Goal: Information Seeking & Learning: Check status

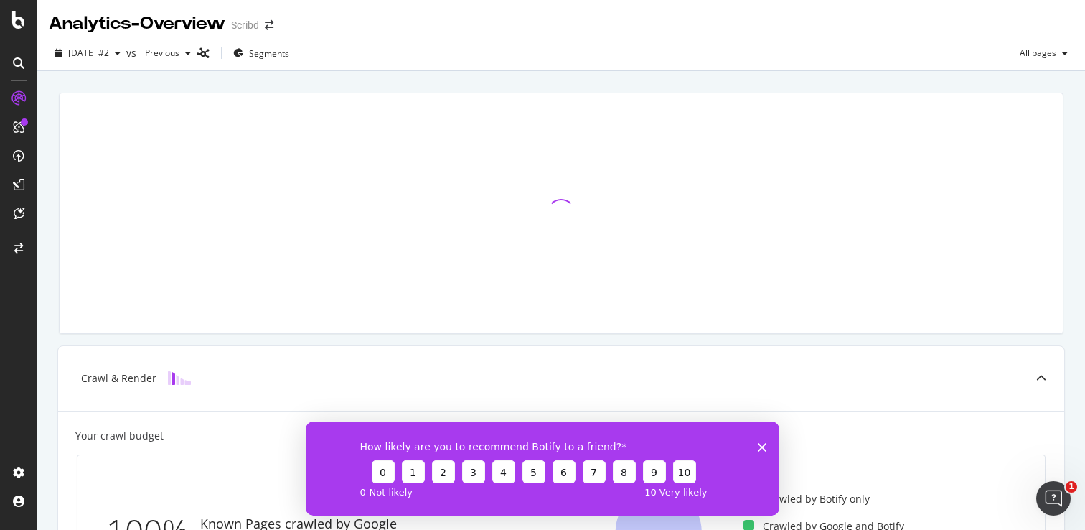
click at [762, 446] on polygon "Close survey" at bounding box center [762, 446] width 9 height 9
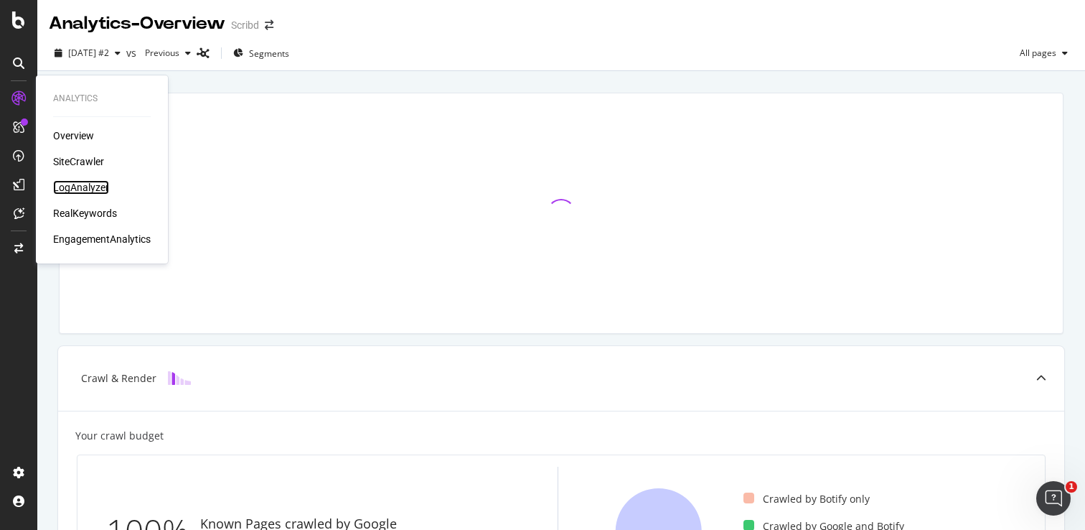
click at [78, 186] on div "LogAnalyzer" at bounding box center [81, 187] width 56 height 14
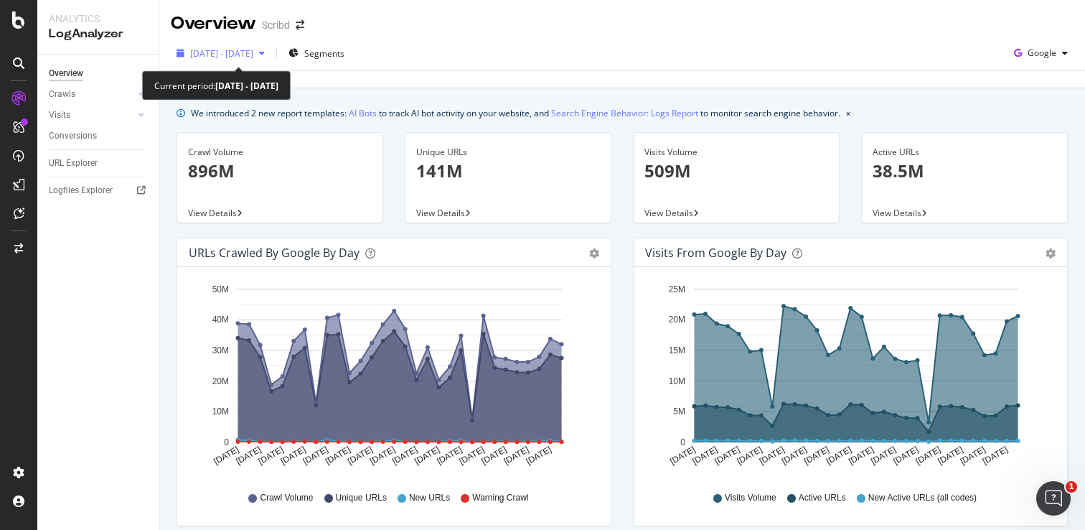
click at [253, 56] on span "[DATE] - [DATE]" at bounding box center [221, 53] width 63 height 12
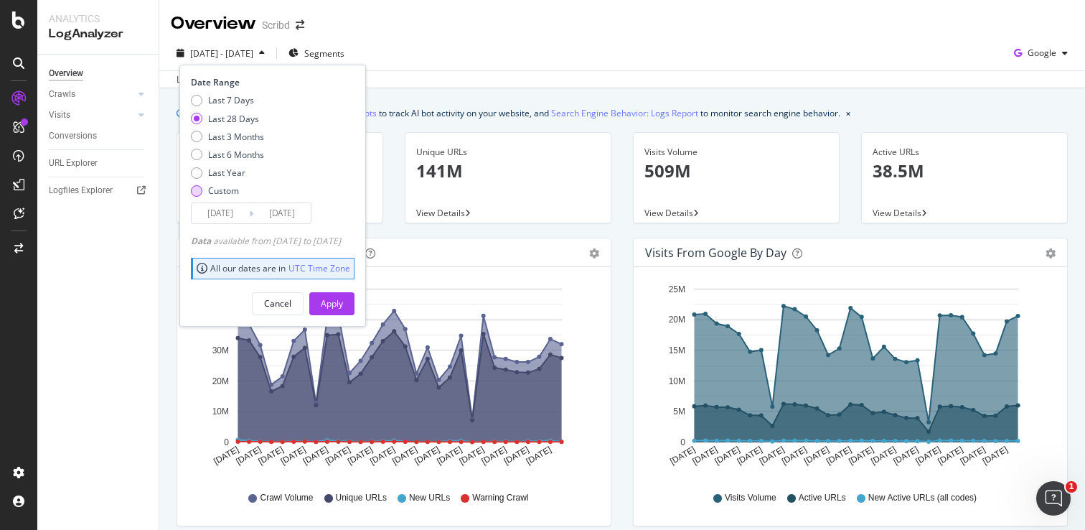
click at [202, 191] on div "Custom" at bounding box center [196, 190] width 11 height 11
click at [226, 215] on input "[DATE]" at bounding box center [220, 213] width 57 height 20
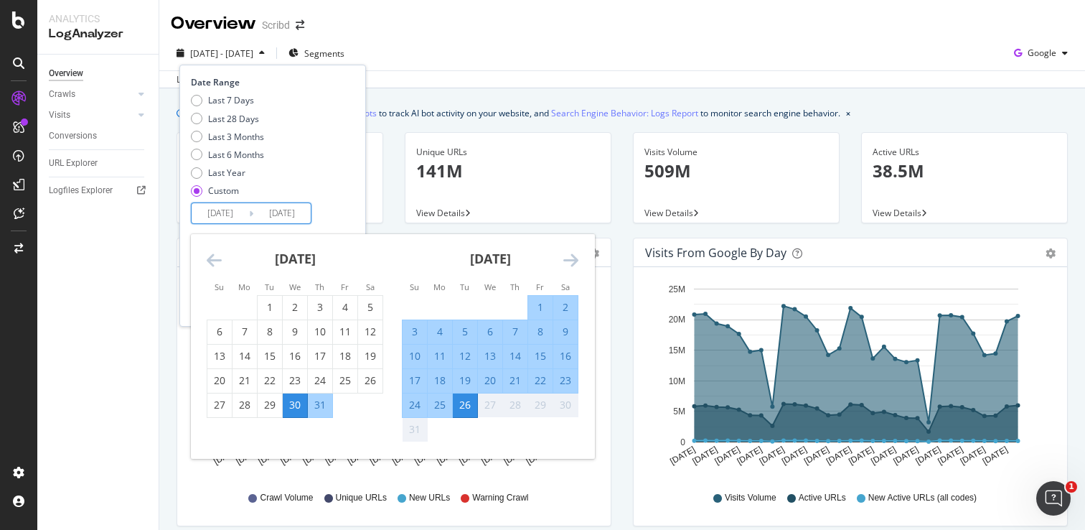
click at [212, 259] on icon "Move backward to switch to the previous month." at bounding box center [214, 259] width 15 height 17
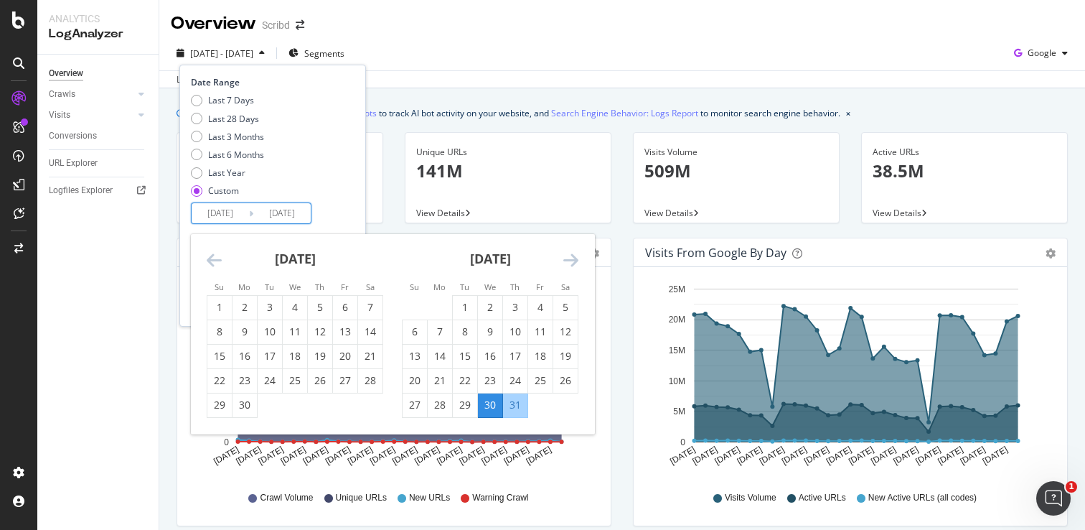
click at [212, 259] on icon "Move backward to switch to the previous month." at bounding box center [214, 259] width 15 height 17
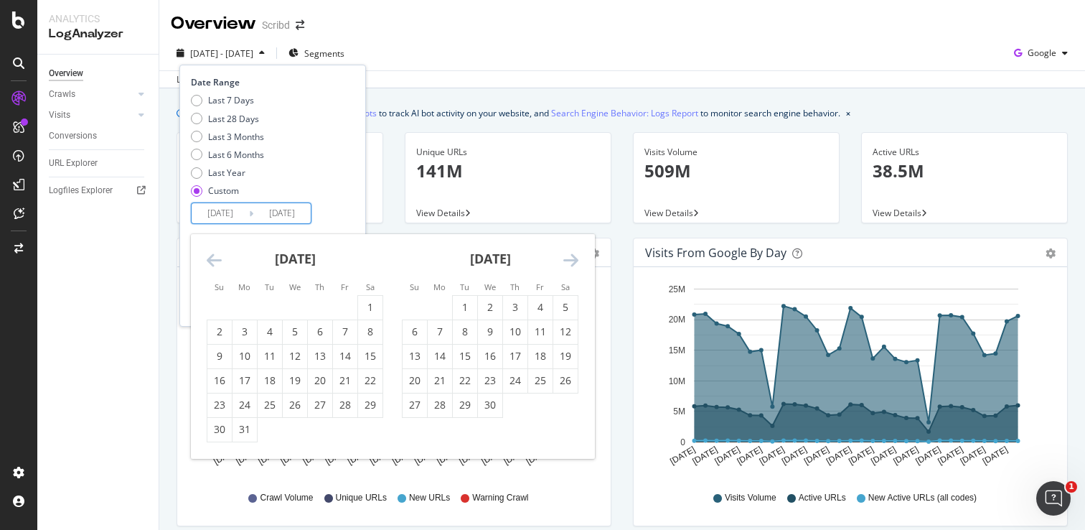
click at [212, 259] on icon "Move backward to switch to the previous month." at bounding box center [214, 259] width 15 height 17
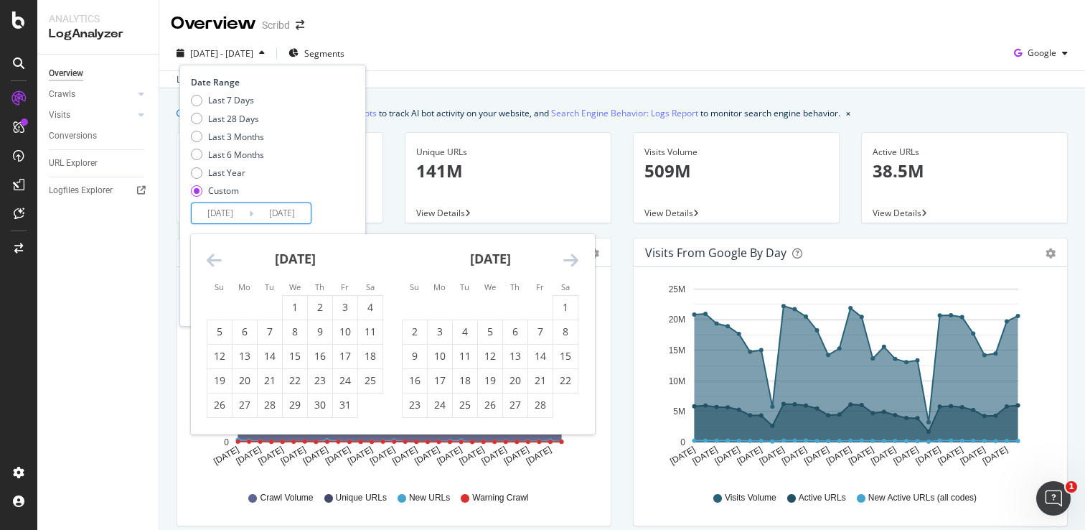
click at [212, 259] on icon "Move backward to switch to the previous month." at bounding box center [214, 259] width 15 height 17
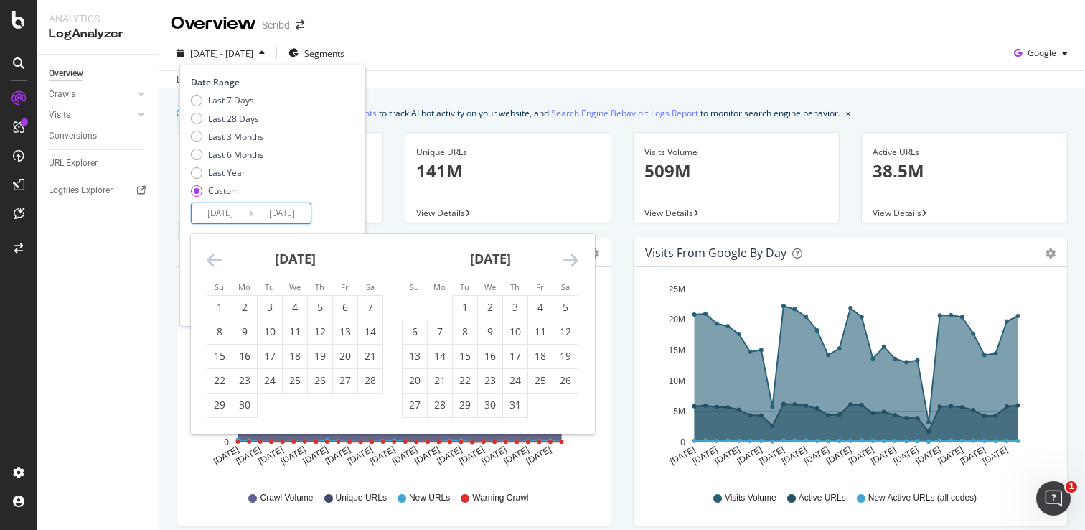
click at [212, 259] on icon "Move backward to switch to the previous month." at bounding box center [214, 259] width 15 height 17
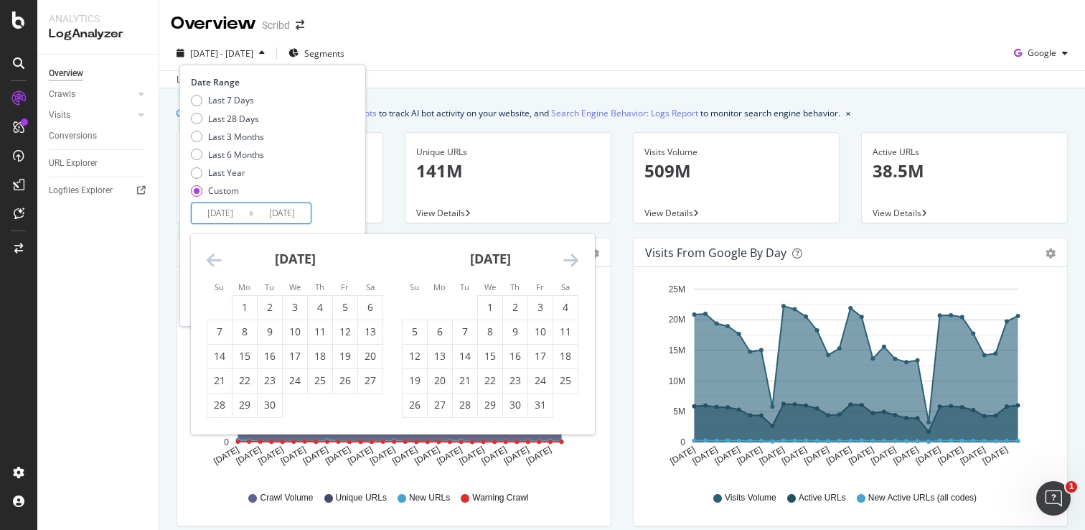
click at [212, 259] on icon "Move backward to switch to the previous month." at bounding box center [214, 259] width 15 height 17
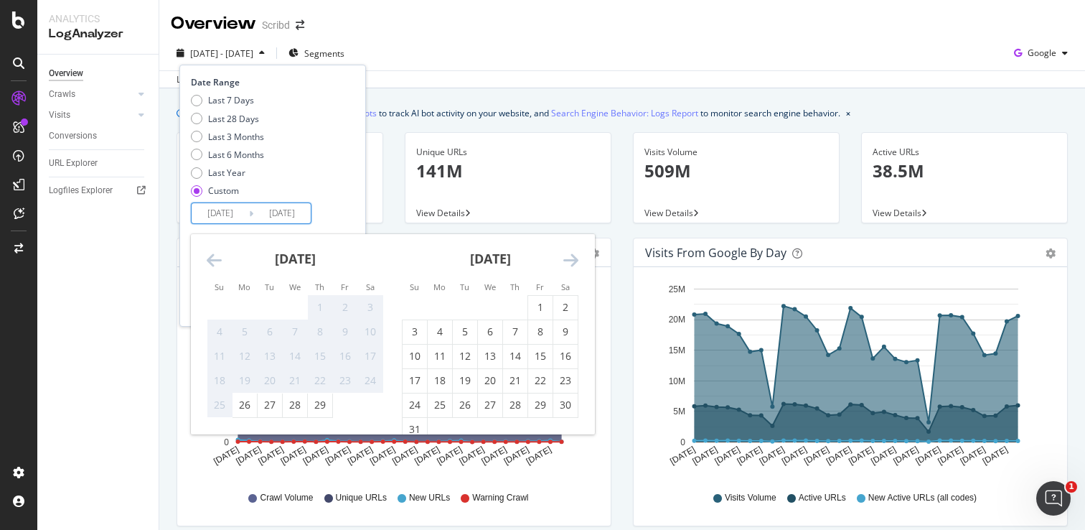
click at [212, 259] on icon "Move backward to switch to the previous month." at bounding box center [214, 259] width 15 height 17
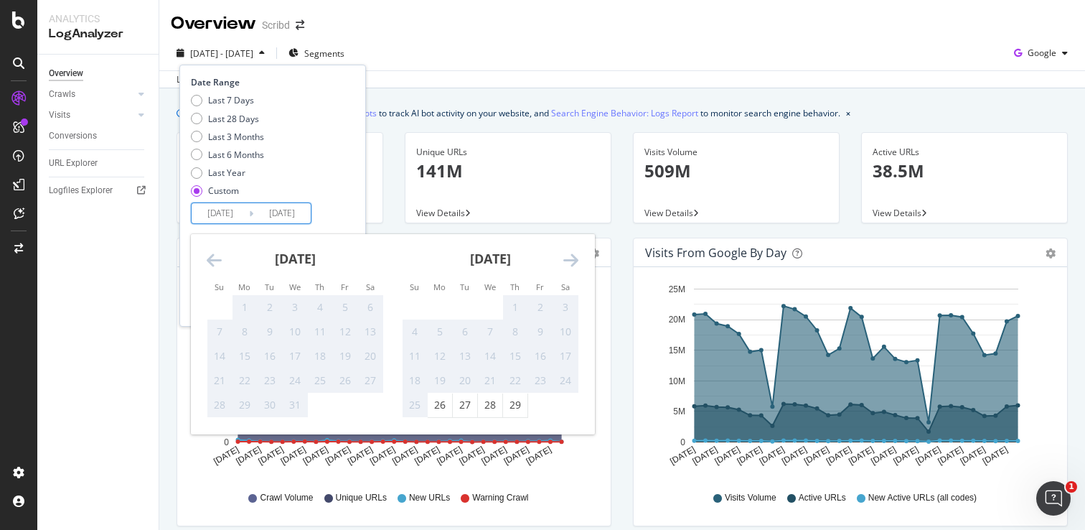
click at [212, 259] on icon "Move backward to switch to the previous month." at bounding box center [214, 259] width 15 height 17
click at [563, 259] on icon "Move forward to switch to the next month." at bounding box center [570, 259] width 15 height 17
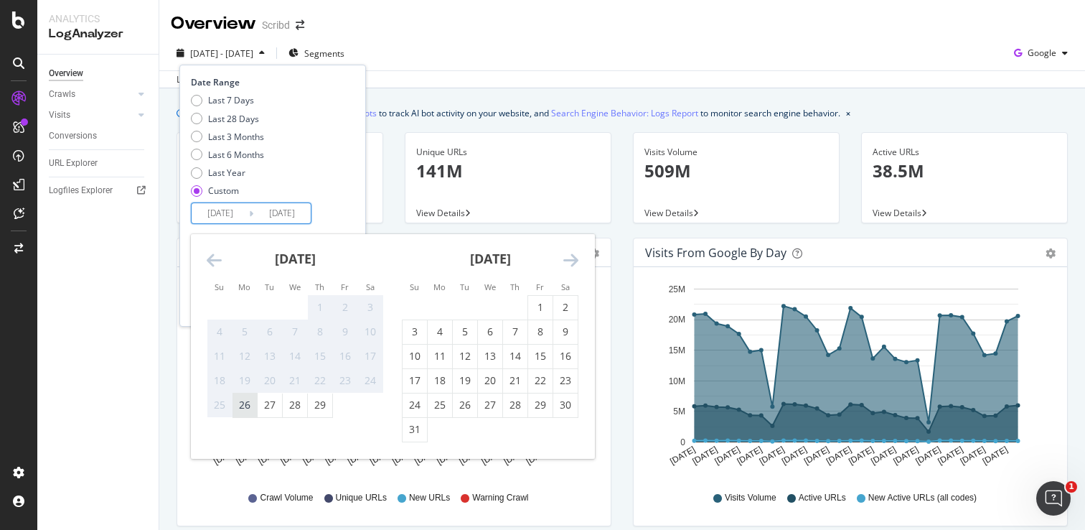
click at [243, 406] on div "26" at bounding box center [245, 405] width 24 height 14
type input "[DATE]"
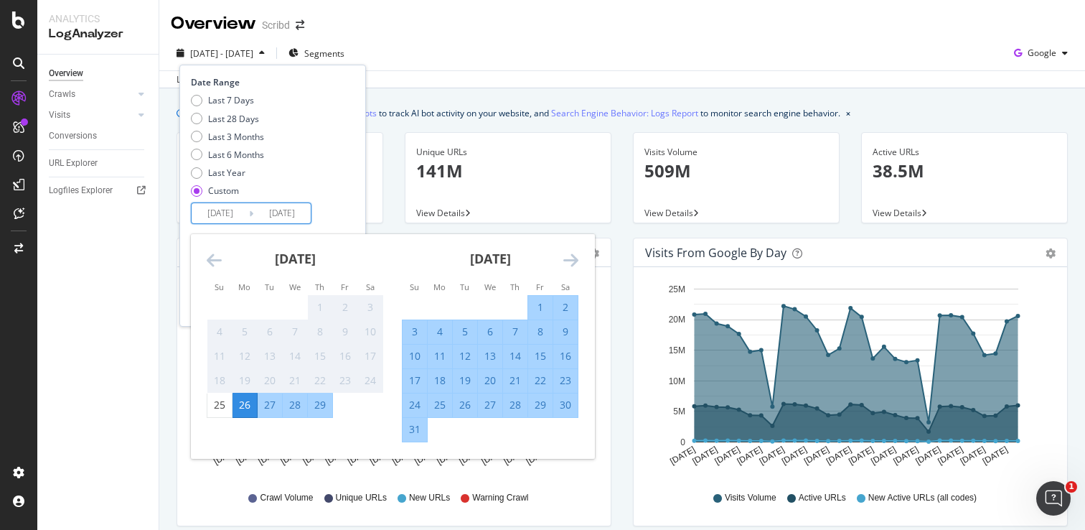
click at [351, 212] on div "Date Range Last 7 Days Last 28 Days Last 3 Months Last 6 Months Last Year Custo…" at bounding box center [271, 150] width 160 height 148
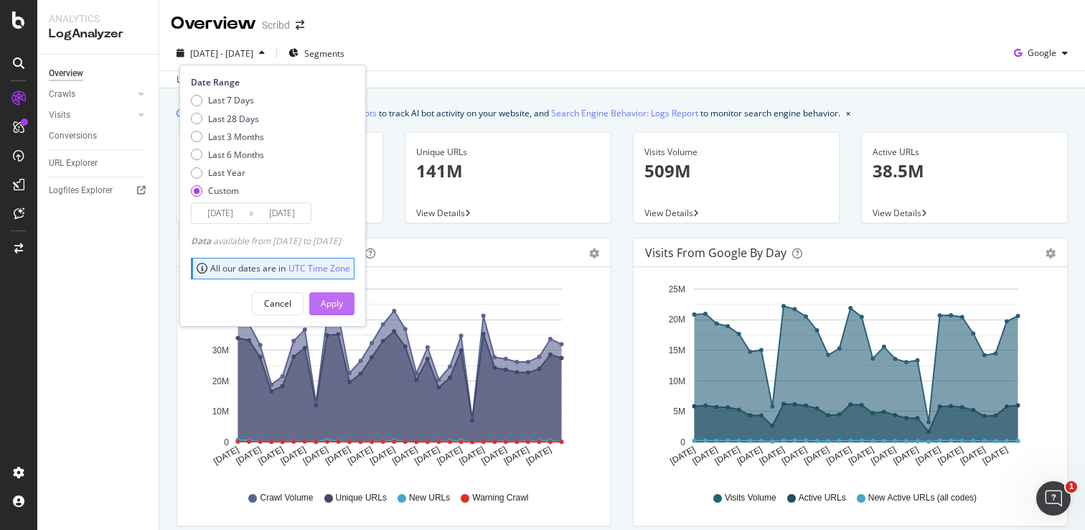
click at [343, 302] on div "Apply" at bounding box center [332, 303] width 22 height 12
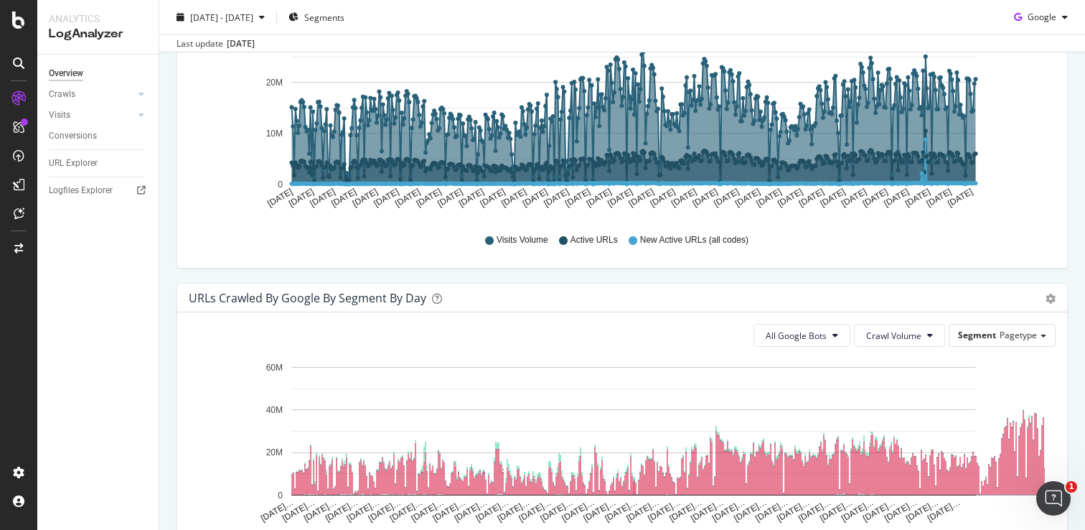
scroll to position [47, 0]
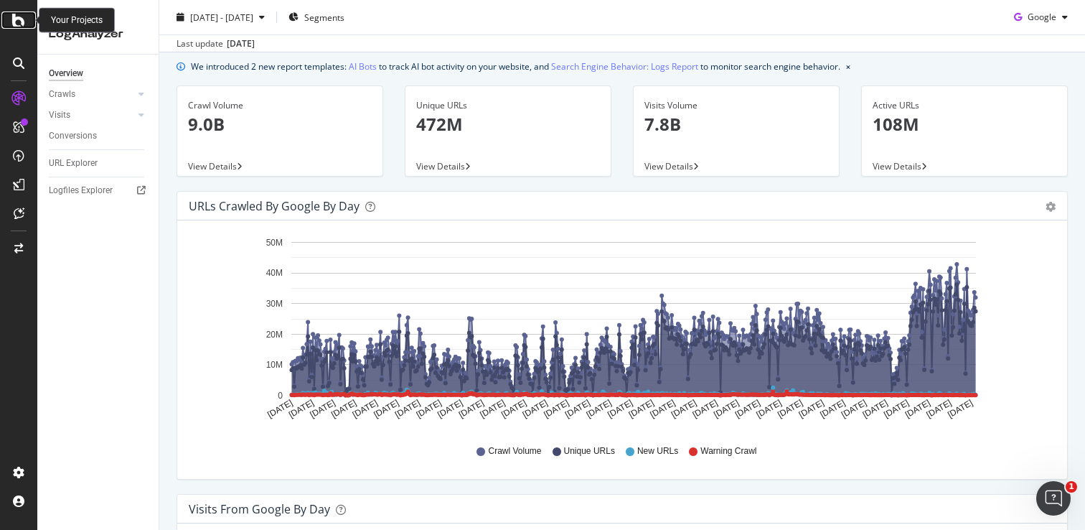
click at [23, 17] on icon at bounding box center [18, 19] width 13 height 17
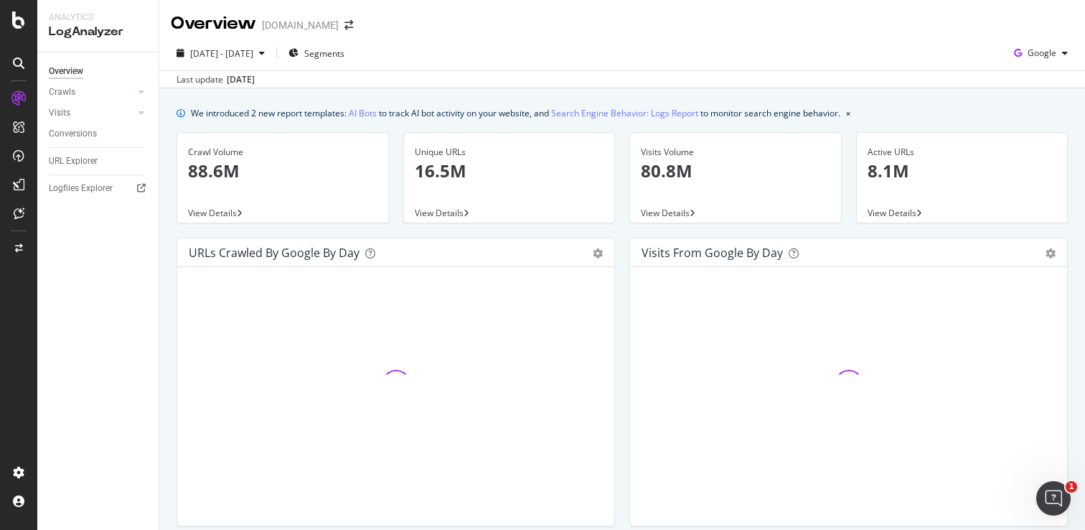
click at [255, 80] on div "[DATE]" at bounding box center [241, 79] width 28 height 13
click at [271, 59] on div "[DATE] - [DATE]" at bounding box center [221, 53] width 100 height 22
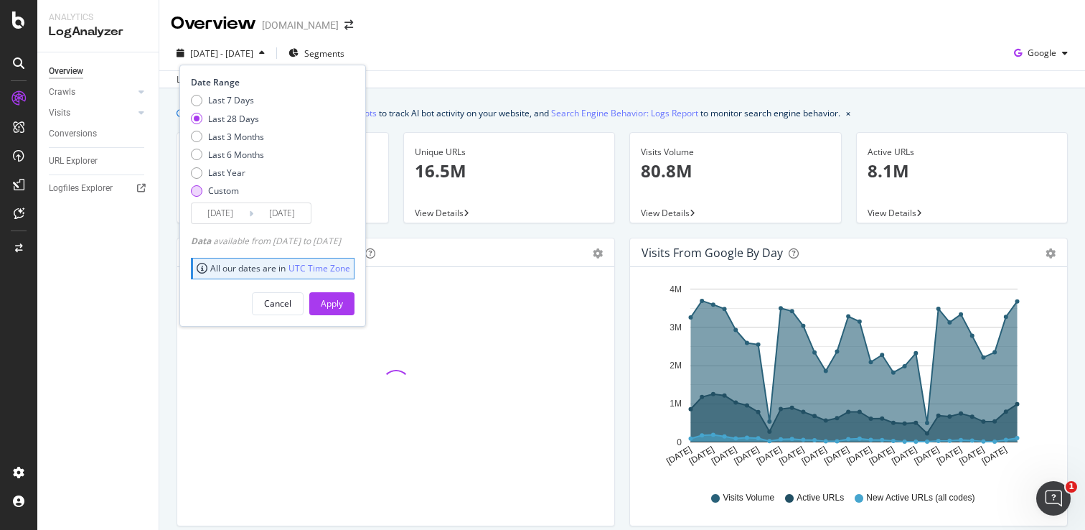
click at [199, 193] on div "Custom" at bounding box center [196, 190] width 11 height 11
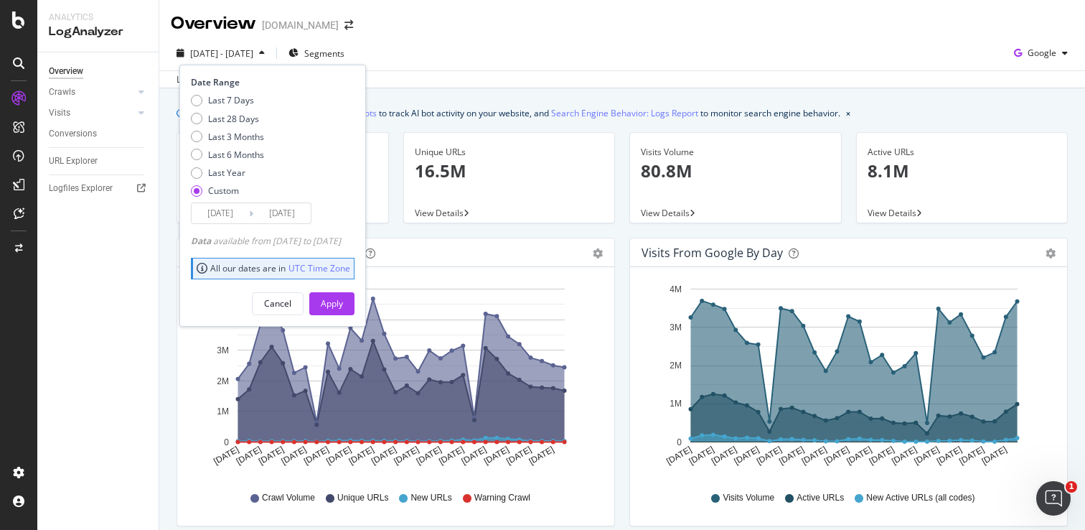
click at [232, 217] on input "[DATE]" at bounding box center [220, 213] width 57 height 20
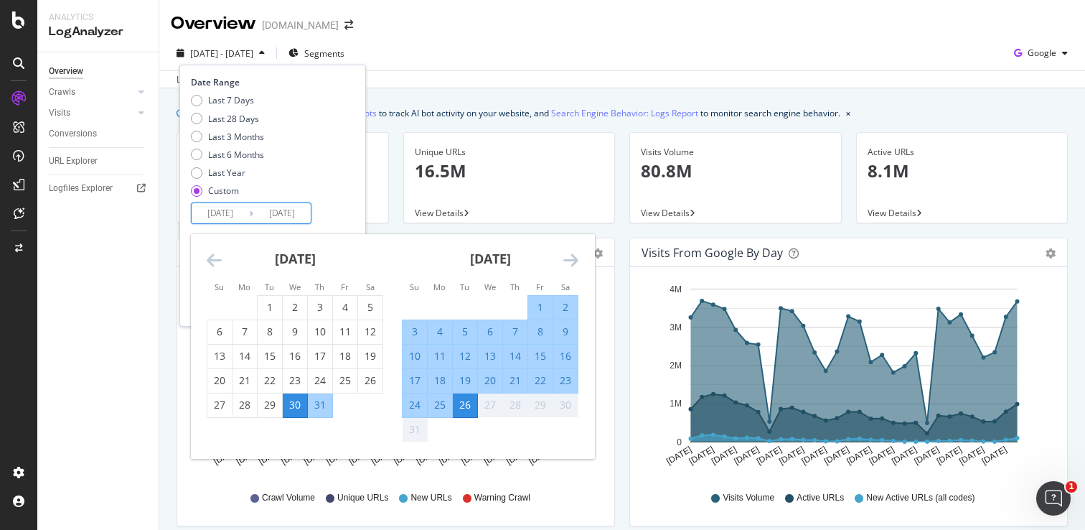
click at [217, 260] on icon "Move backward to switch to the previous month." at bounding box center [214, 259] width 15 height 17
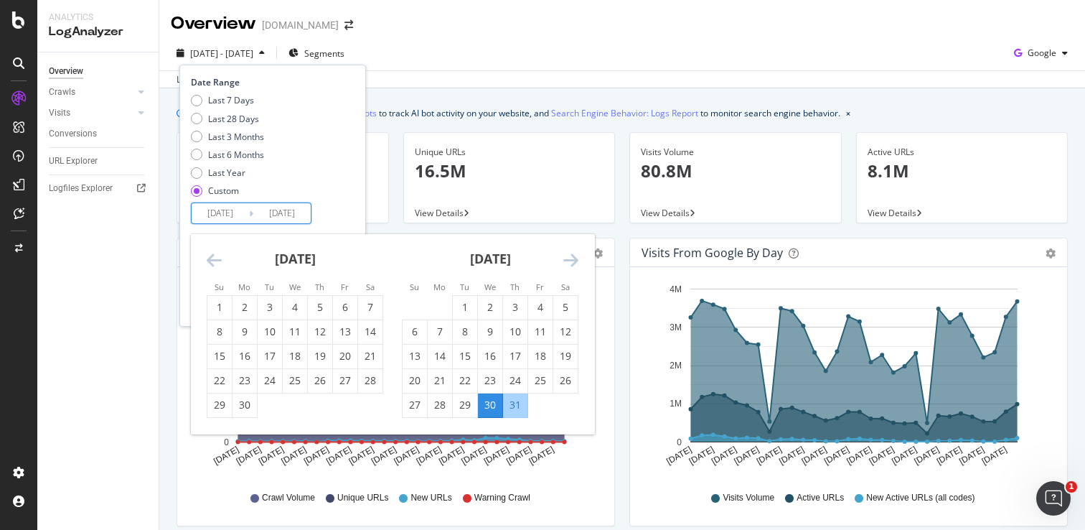
click at [217, 260] on icon "Move backward to switch to the previous month." at bounding box center [214, 259] width 15 height 17
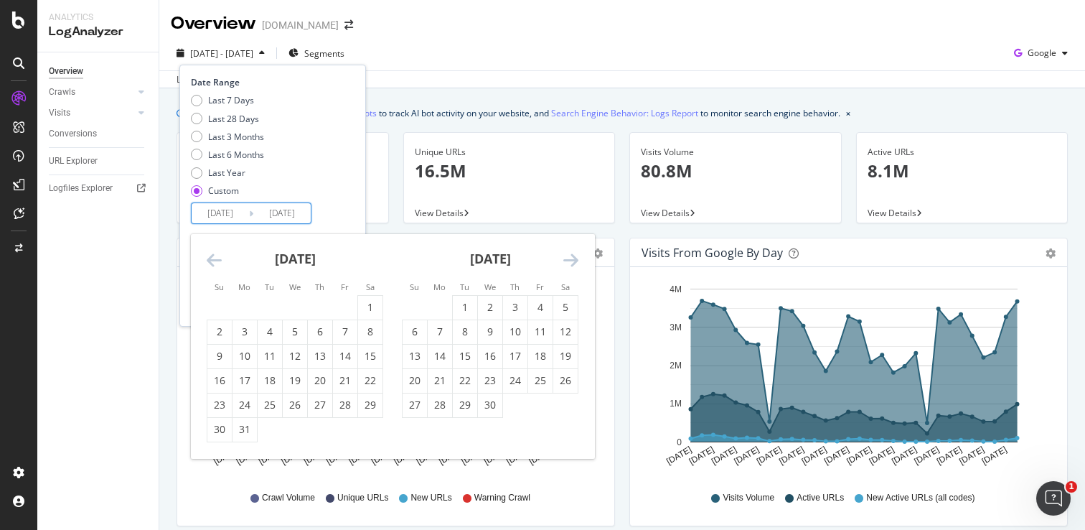
click at [217, 260] on icon "Move backward to switch to the previous month." at bounding box center [214, 259] width 15 height 17
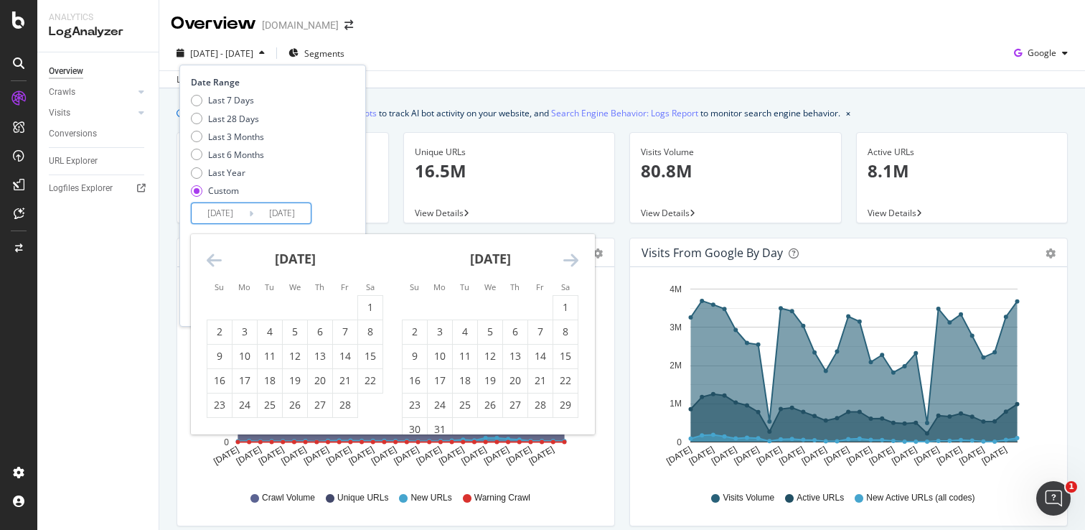
click at [217, 260] on icon "Move backward to switch to the previous month." at bounding box center [214, 259] width 15 height 17
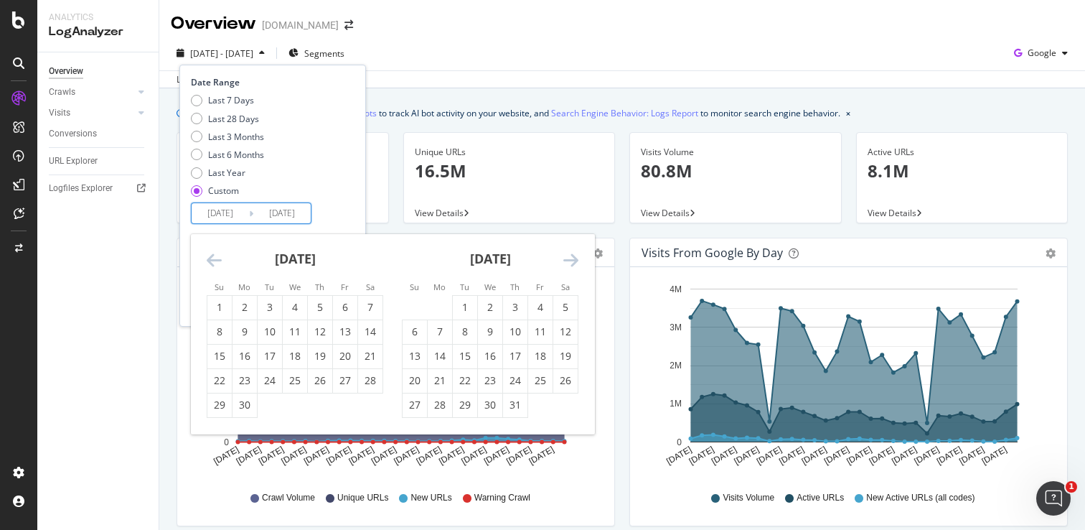
click at [217, 260] on icon "Move backward to switch to the previous month." at bounding box center [214, 259] width 15 height 17
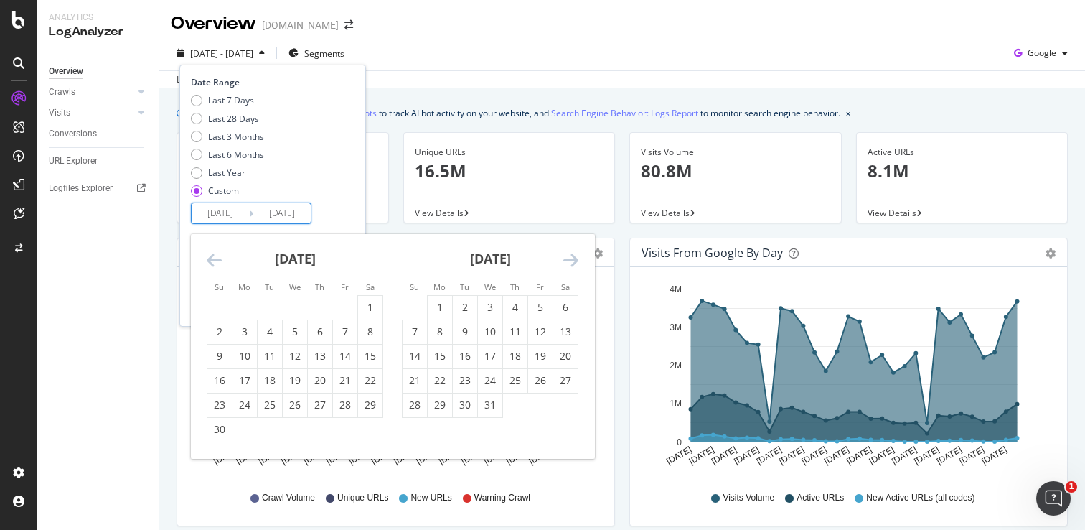
click at [217, 260] on icon "Move backward to switch to the previous month." at bounding box center [214, 259] width 15 height 17
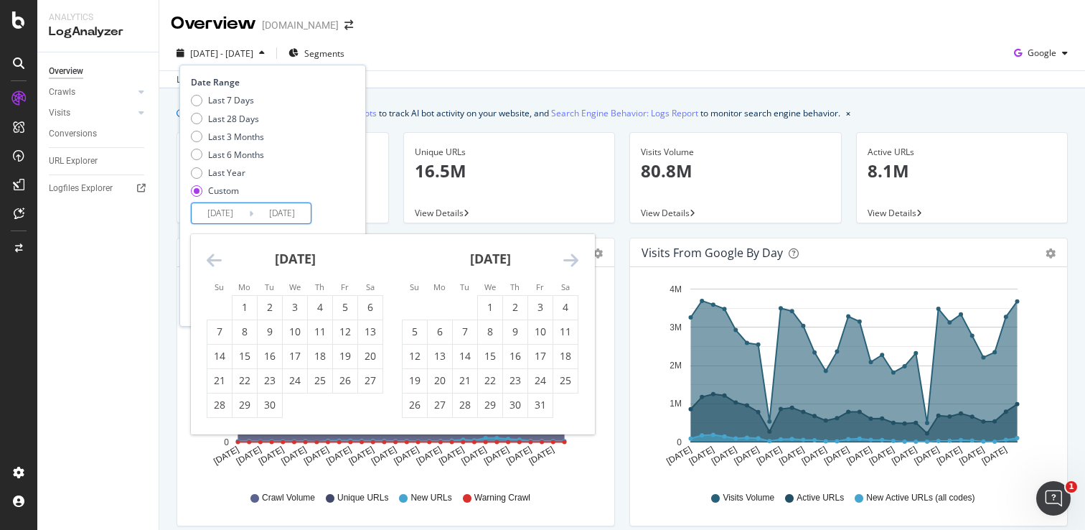
click at [217, 260] on icon "Move backward to switch to the previous month." at bounding box center [214, 259] width 15 height 17
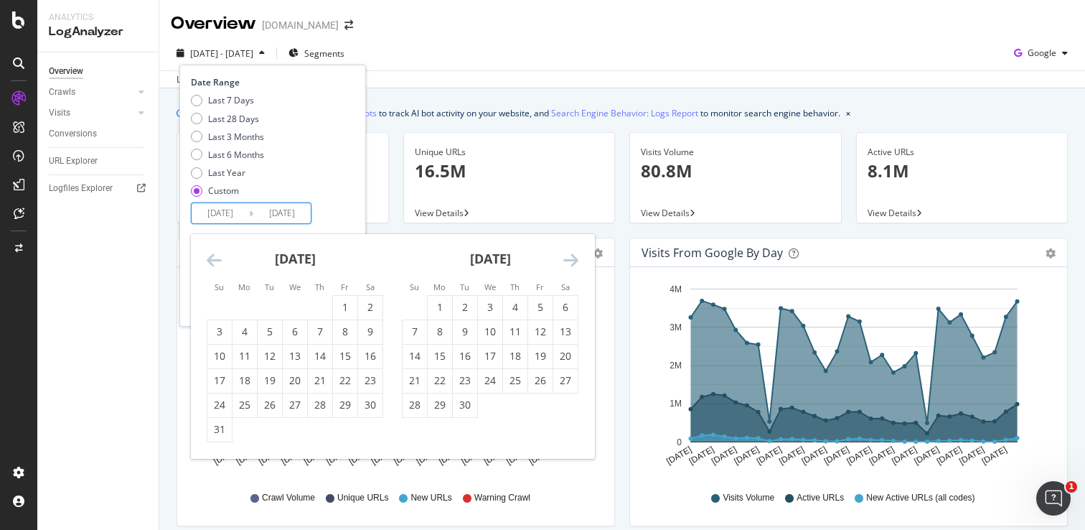
click at [217, 260] on icon "Move backward to switch to the previous month." at bounding box center [214, 259] width 15 height 17
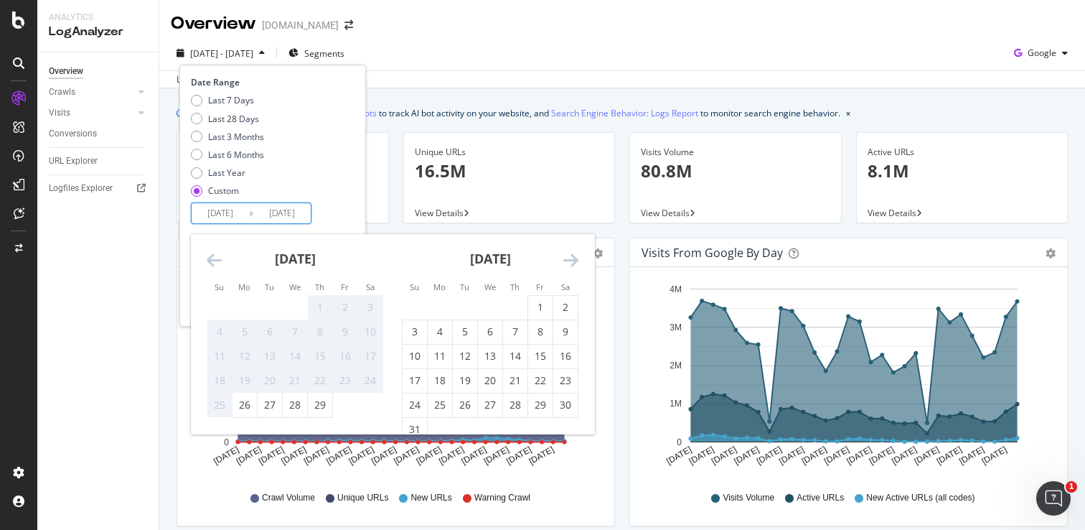
click at [217, 260] on icon "Move backward to switch to the previous month." at bounding box center [214, 259] width 15 height 17
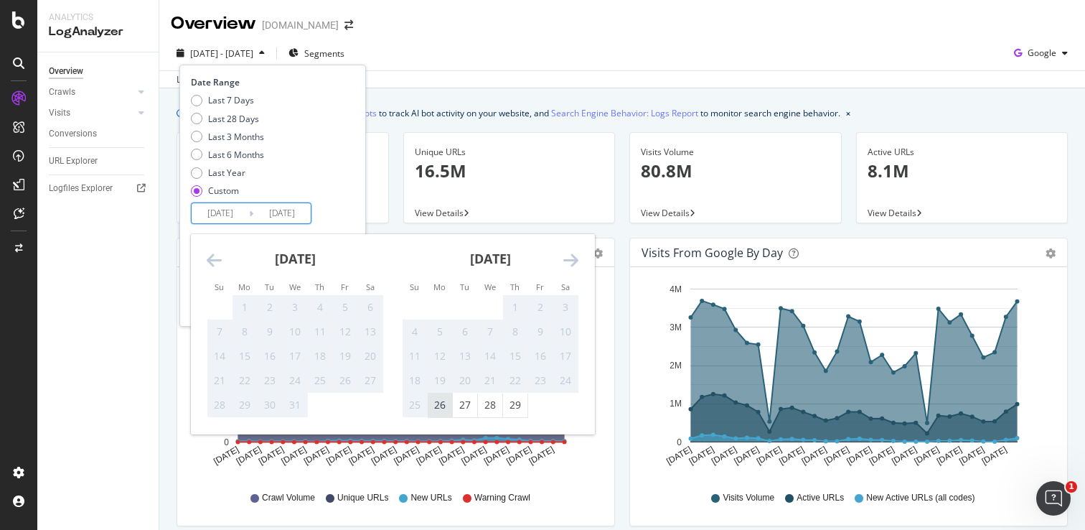
click at [439, 406] on div "26" at bounding box center [440, 405] width 24 height 14
type input "[DATE]"
click at [347, 204] on div "Date Range Last 7 Days Last 28 Days Last 3 Months Last 6 Months Last Year Custo…" at bounding box center [271, 150] width 160 height 148
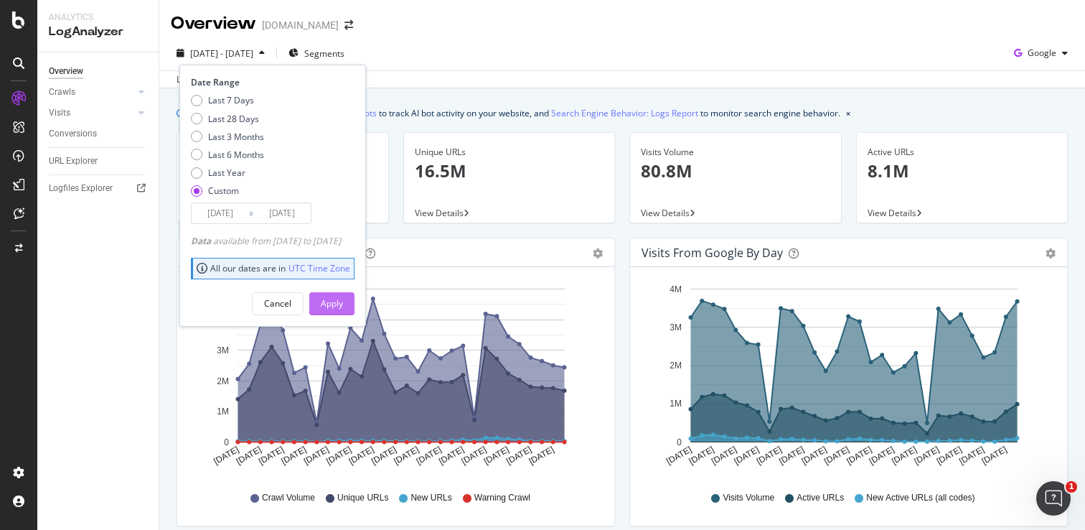
click at [343, 301] on div "Apply" at bounding box center [332, 303] width 22 height 12
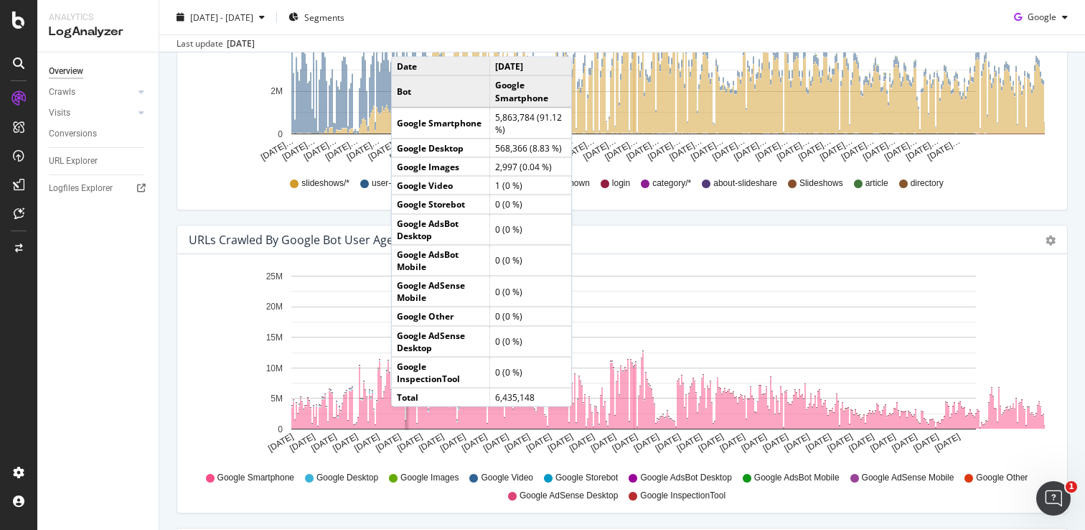
scroll to position [1226, 0]
